Goal: Information Seeking & Learning: Learn about a topic

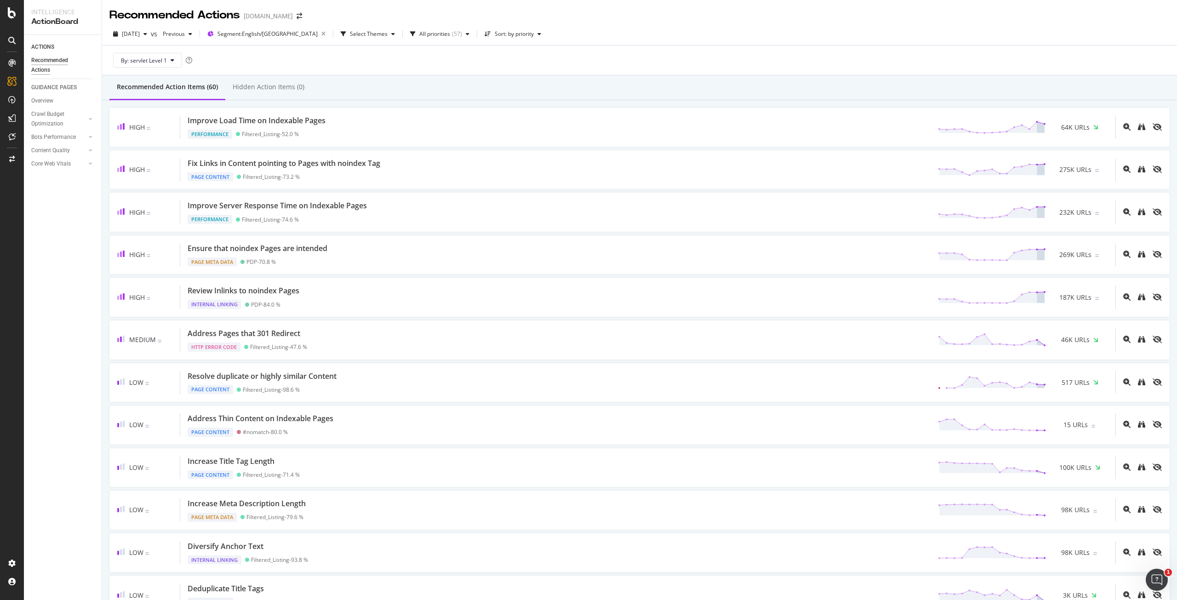
click at [596, 42] on div "[DATE] vs Previous Segment: English/US Select Themes All priorities ( 57 ) Sort…" at bounding box center [639, 36] width 1075 height 18
click at [296, 57] on div "By: servlet Level 1" at bounding box center [639, 60] width 1060 height 29
click at [637, 67] on div "By: servlet Level 1" at bounding box center [639, 60] width 1060 height 29
click at [350, 36] on div "Select Themes" at bounding box center [369, 34] width 38 height 6
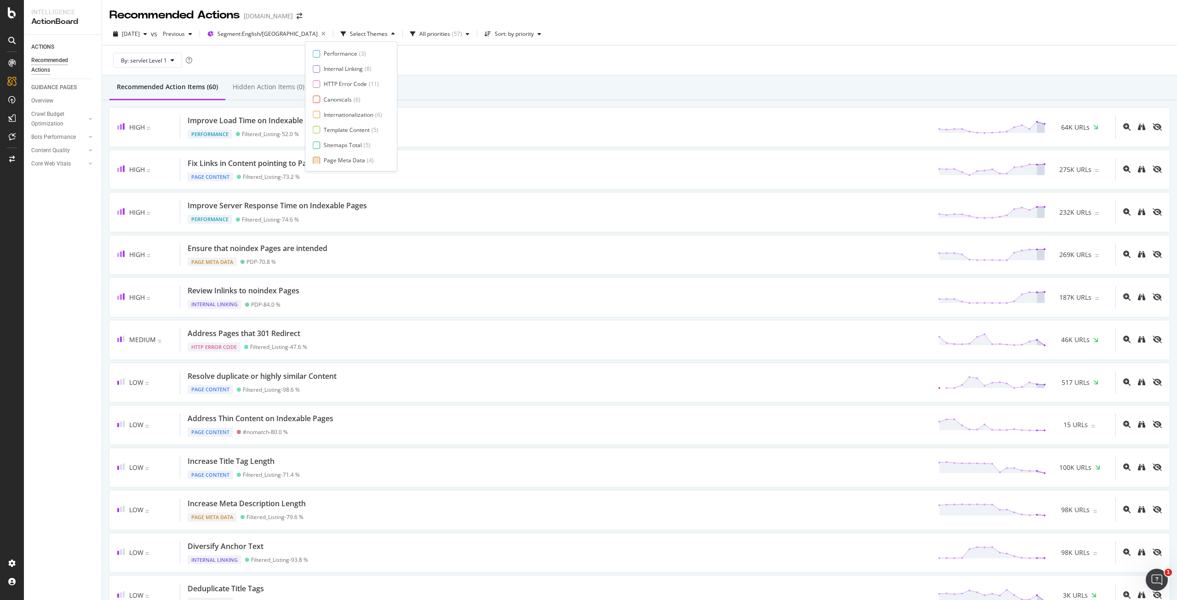
click at [349, 157] on div "Page Meta Data" at bounding box center [344, 160] width 41 height 8
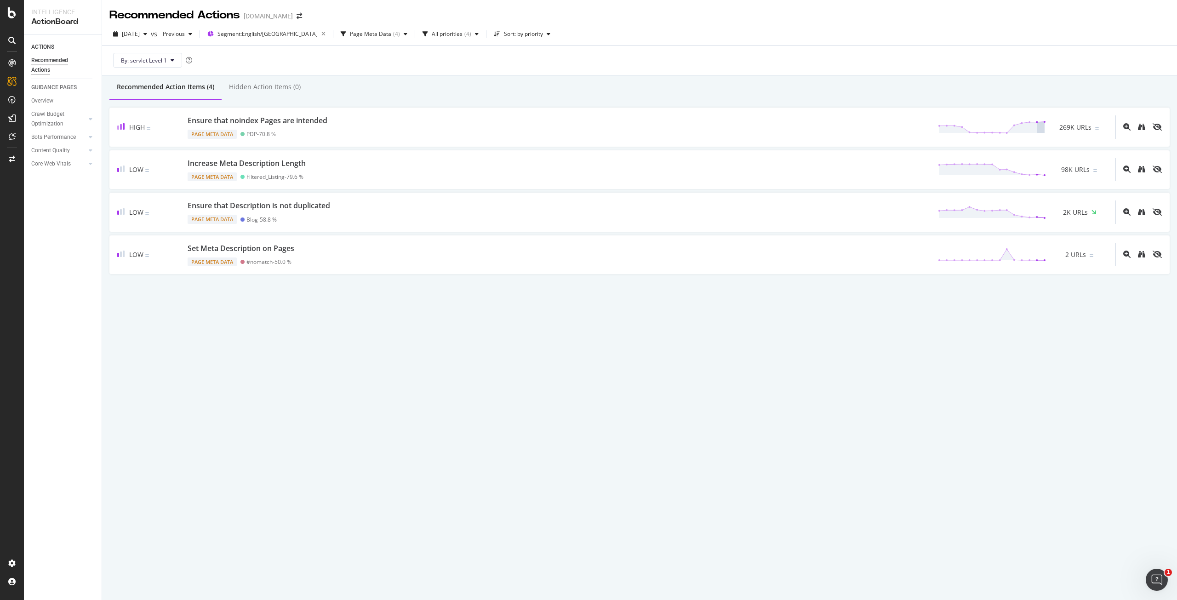
click at [539, 50] on div "By: servlet Level 1" at bounding box center [639, 60] width 1060 height 29
click at [360, 39] on div "Page Meta Data ( 4 )" at bounding box center [374, 34] width 74 height 14
click at [347, 160] on div "Page Meta Data" at bounding box center [345, 160] width 43 height 8
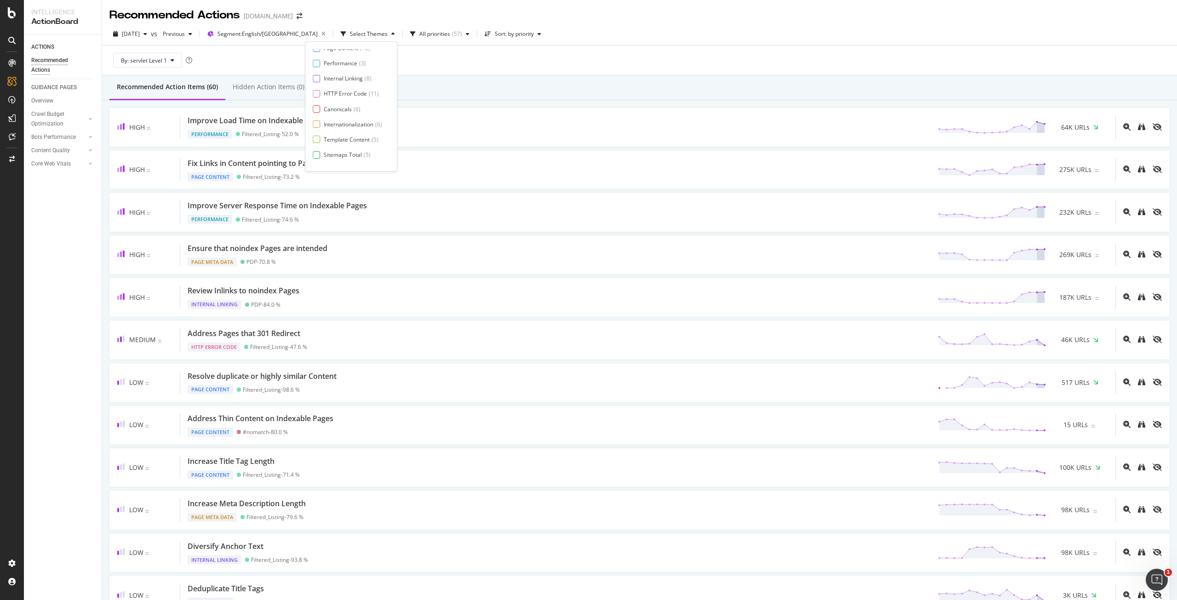
scroll to position [0, 0]
click at [352, 52] on div "Page Content" at bounding box center [341, 53] width 34 height 8
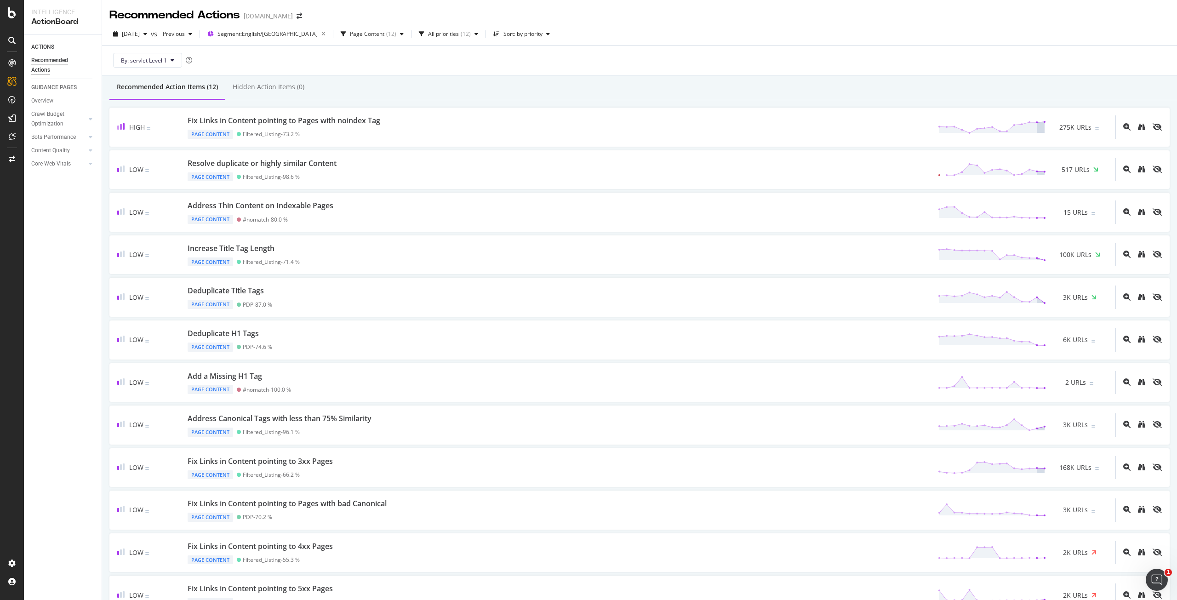
click at [491, 60] on div "By: servlet Level 1" at bounding box center [639, 60] width 1060 height 29
click at [494, 86] on div "Recommended Action Items (12) Hidden Action Items (0)" at bounding box center [639, 87] width 1075 height 25
click at [449, 57] on div "By: servlet Level 1" at bounding box center [639, 60] width 1060 height 29
